Goal: Task Accomplishment & Management: Complete application form

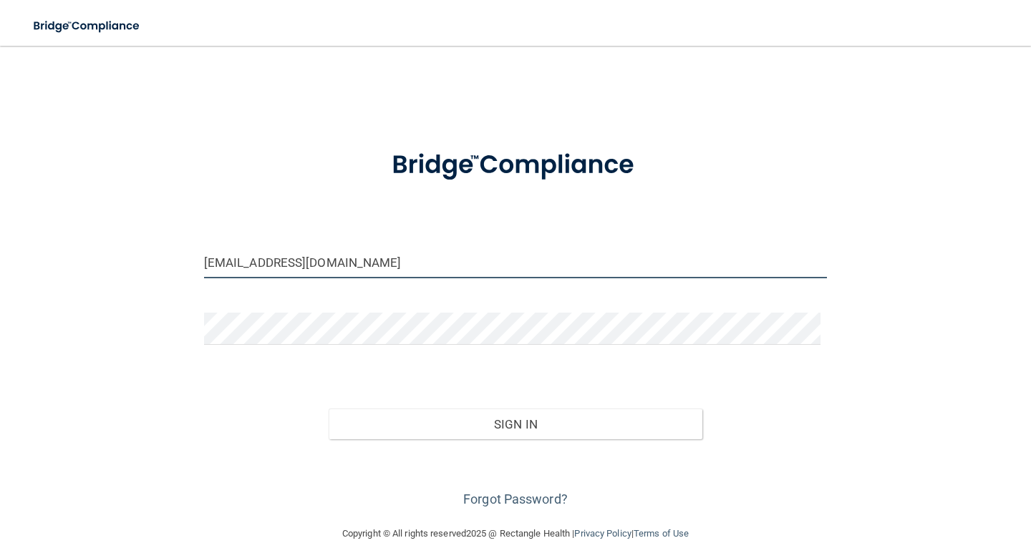
drag, startPoint x: 306, startPoint y: 263, endPoint x: 129, endPoint y: 274, distance: 177.1
click at [129, 274] on div "[EMAIL_ADDRESS][DOMAIN_NAME] Invalid email/password. You don't have permission …" at bounding box center [516, 285] width 974 height 451
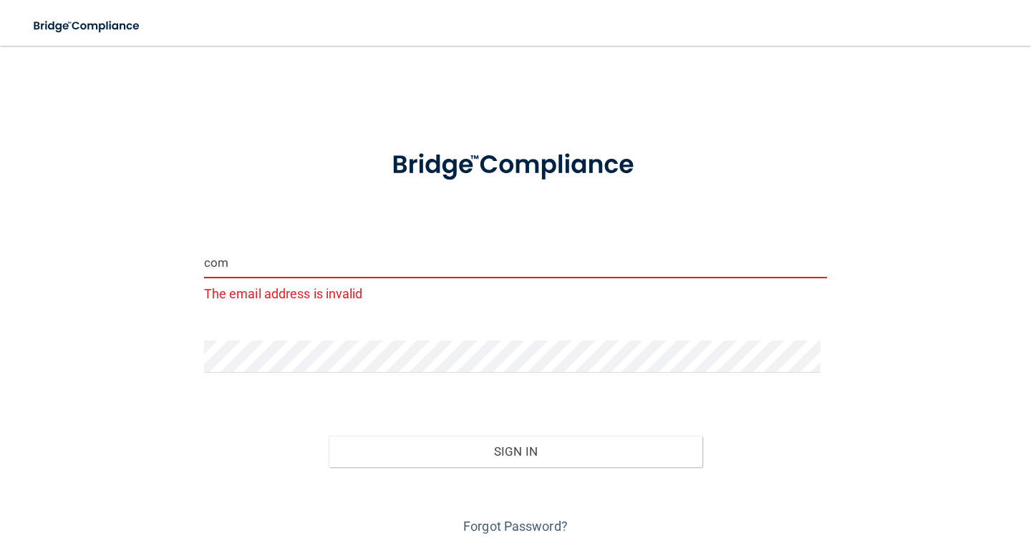
type input "com"
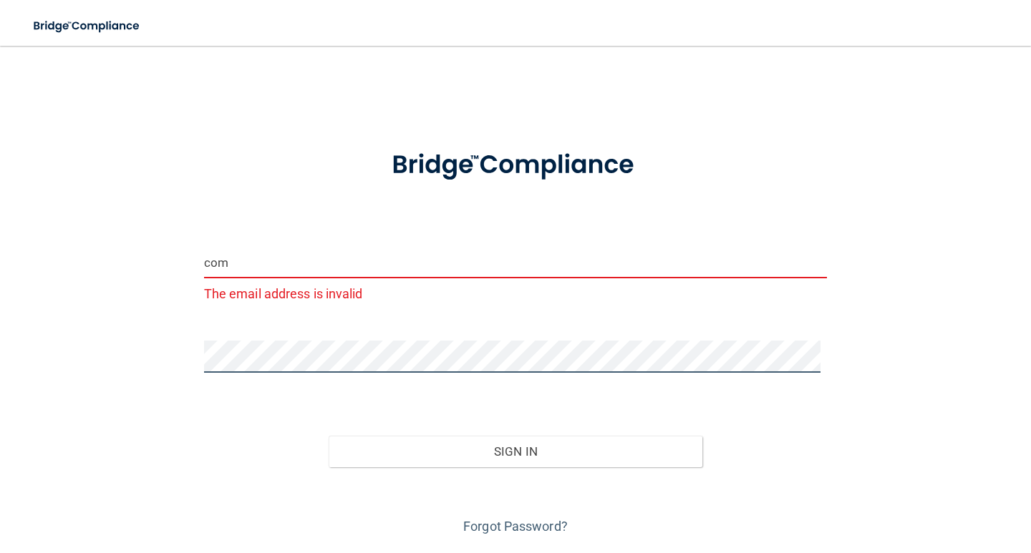
click at [178, 353] on div "com The email address is invalid Invalid email/password. You don't have permiss…" at bounding box center [516, 299] width 974 height 478
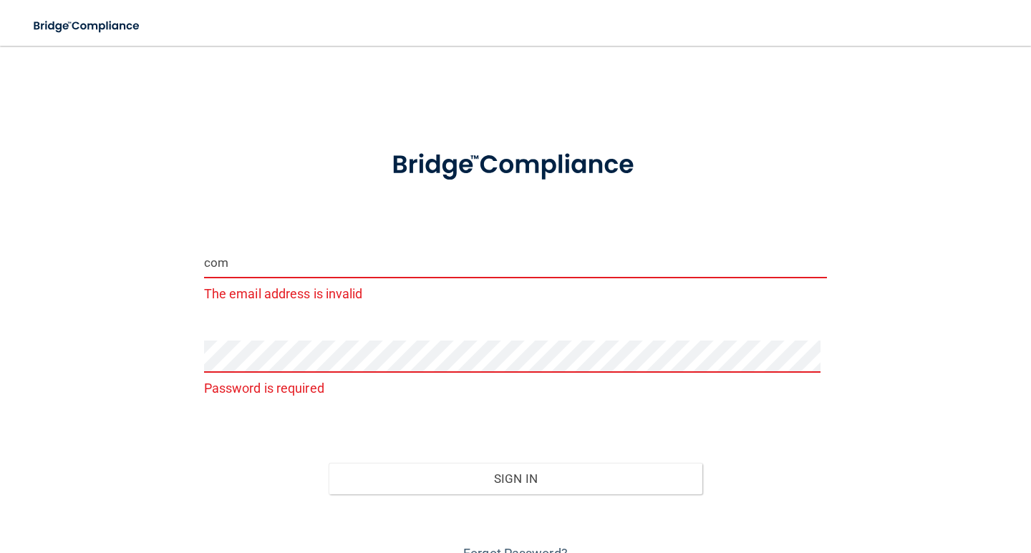
click at [147, 369] on div "com The email address is invalid Password is required Invalid email/password. Y…" at bounding box center [516, 312] width 974 height 505
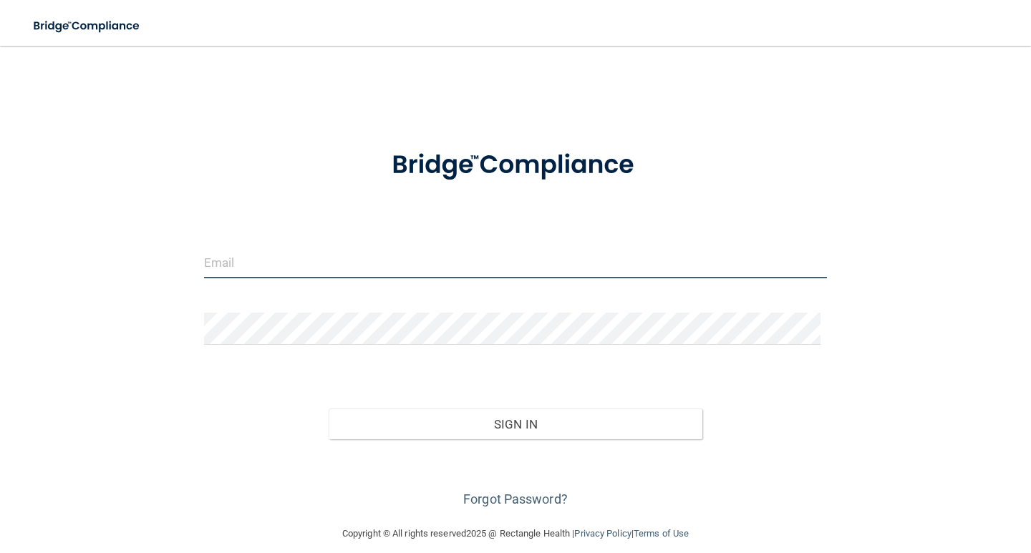
type input "[EMAIL_ADDRESS][DOMAIN_NAME]"
click at [373, 271] on input "[EMAIL_ADDRESS][DOMAIN_NAME]" at bounding box center [515, 262] width 623 height 32
drag, startPoint x: 264, startPoint y: 271, endPoint x: 160, endPoint y: 271, distance: 103.8
click at [160, 271] on div "[EMAIL_ADDRESS][DOMAIN_NAME] Invalid email/password. You don't have permission …" at bounding box center [516, 285] width 974 height 451
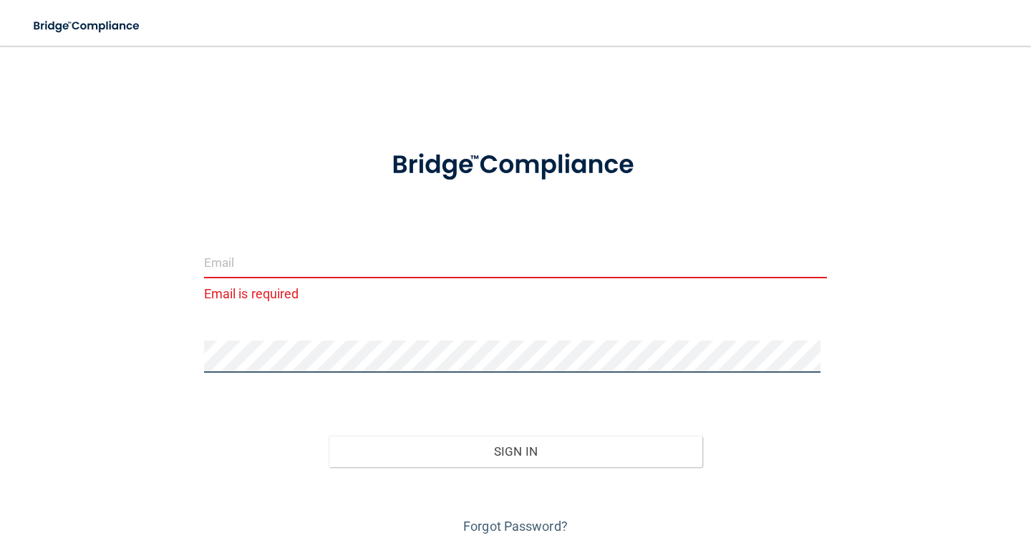
click at [159, 360] on div "Email is required Invalid email/password. You don't have permission to access t…" at bounding box center [516, 299] width 974 height 478
